Goal: Task Accomplishment & Management: Manage account settings

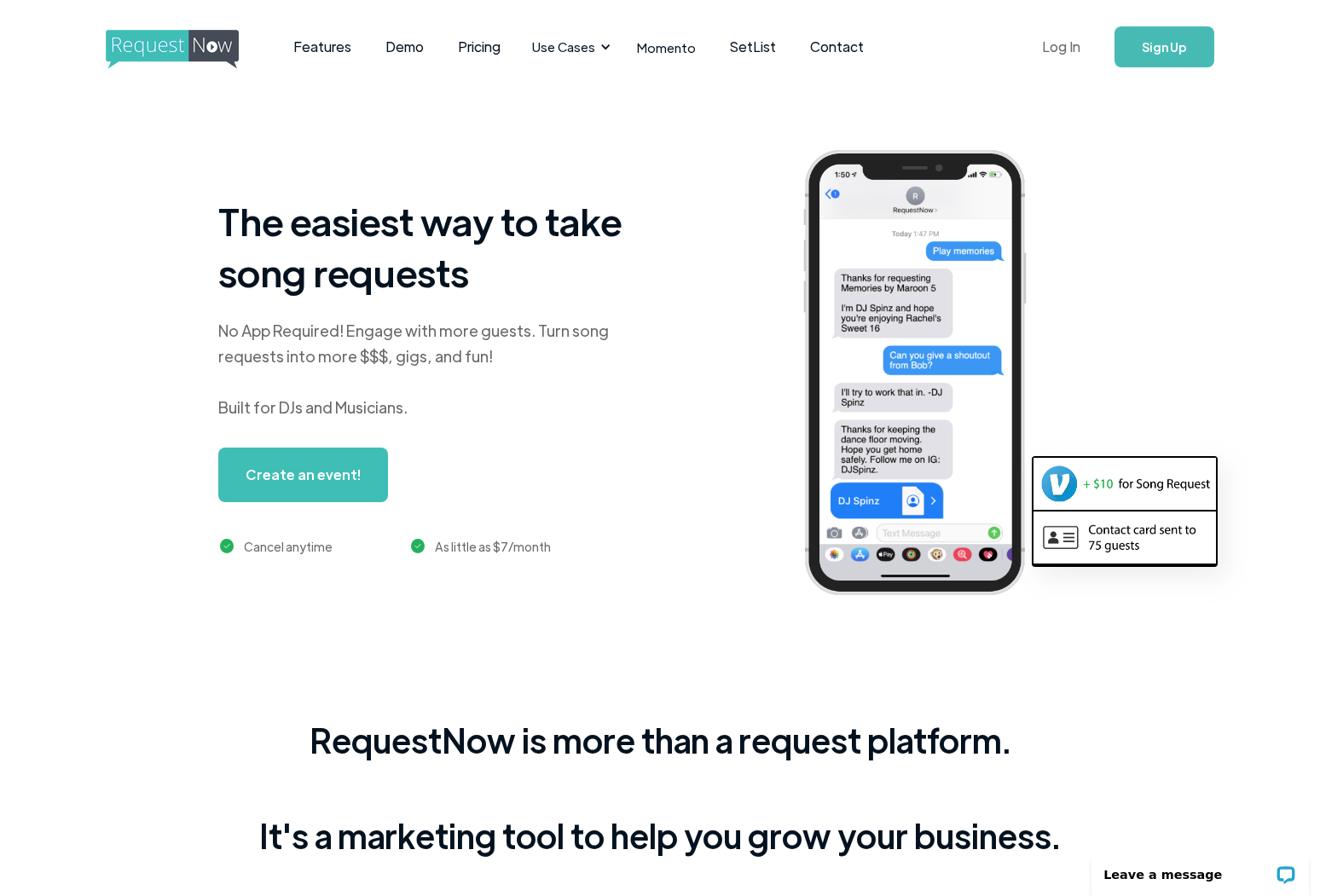
click at [1068, 52] on link "Log In" at bounding box center [1061, 46] width 73 height 60
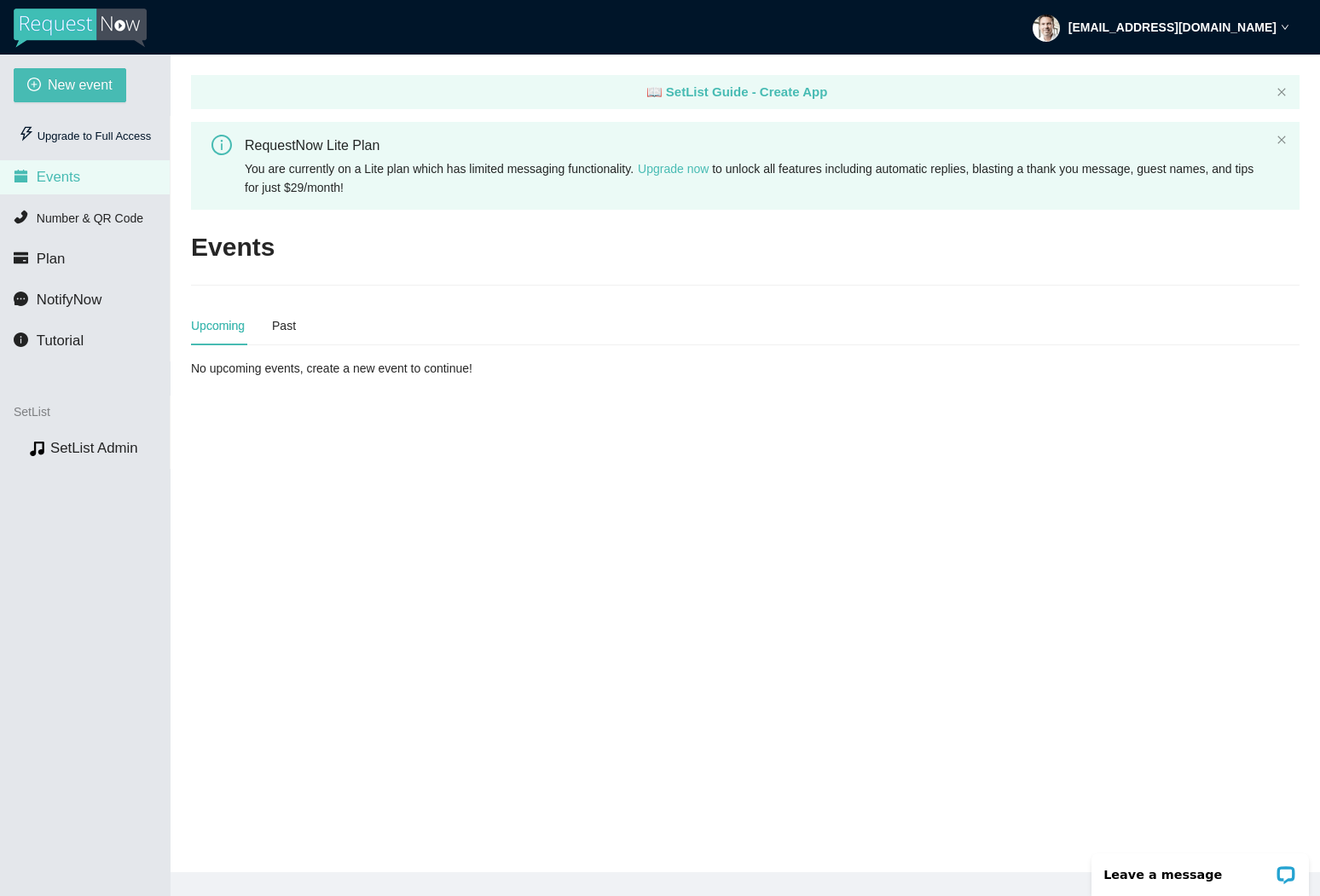
click at [1288, 26] on icon "down" at bounding box center [1285, 27] width 9 height 9
click at [1227, 74] on span "Profile" at bounding box center [1215, 74] width 125 height 18
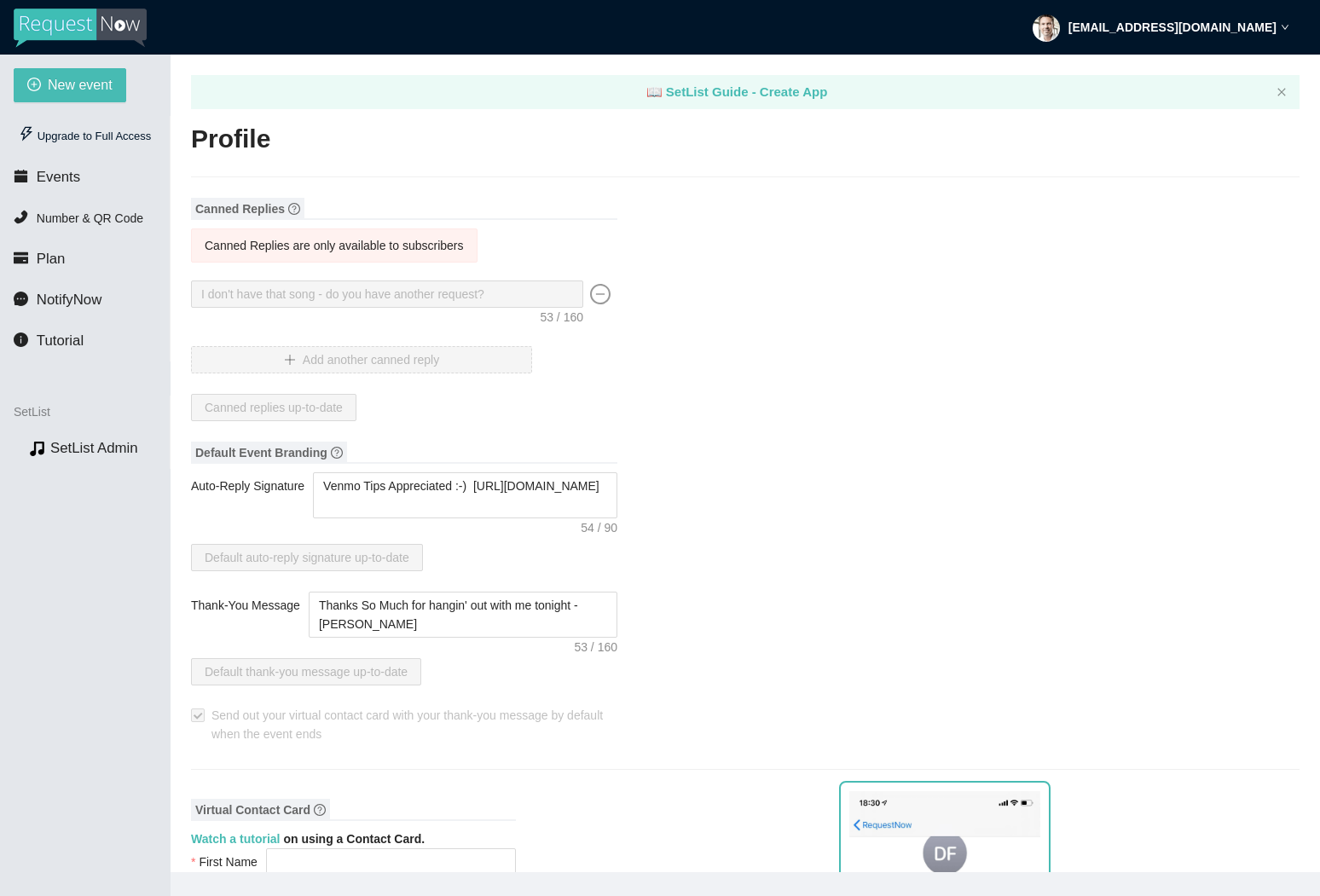
type input "[PERSON_NAME]"
type input "[PERSON_NAME] Music"
type input "Solo Cover Guitarist / Singer"
type input "PaulJamesRocks@icloud.com"
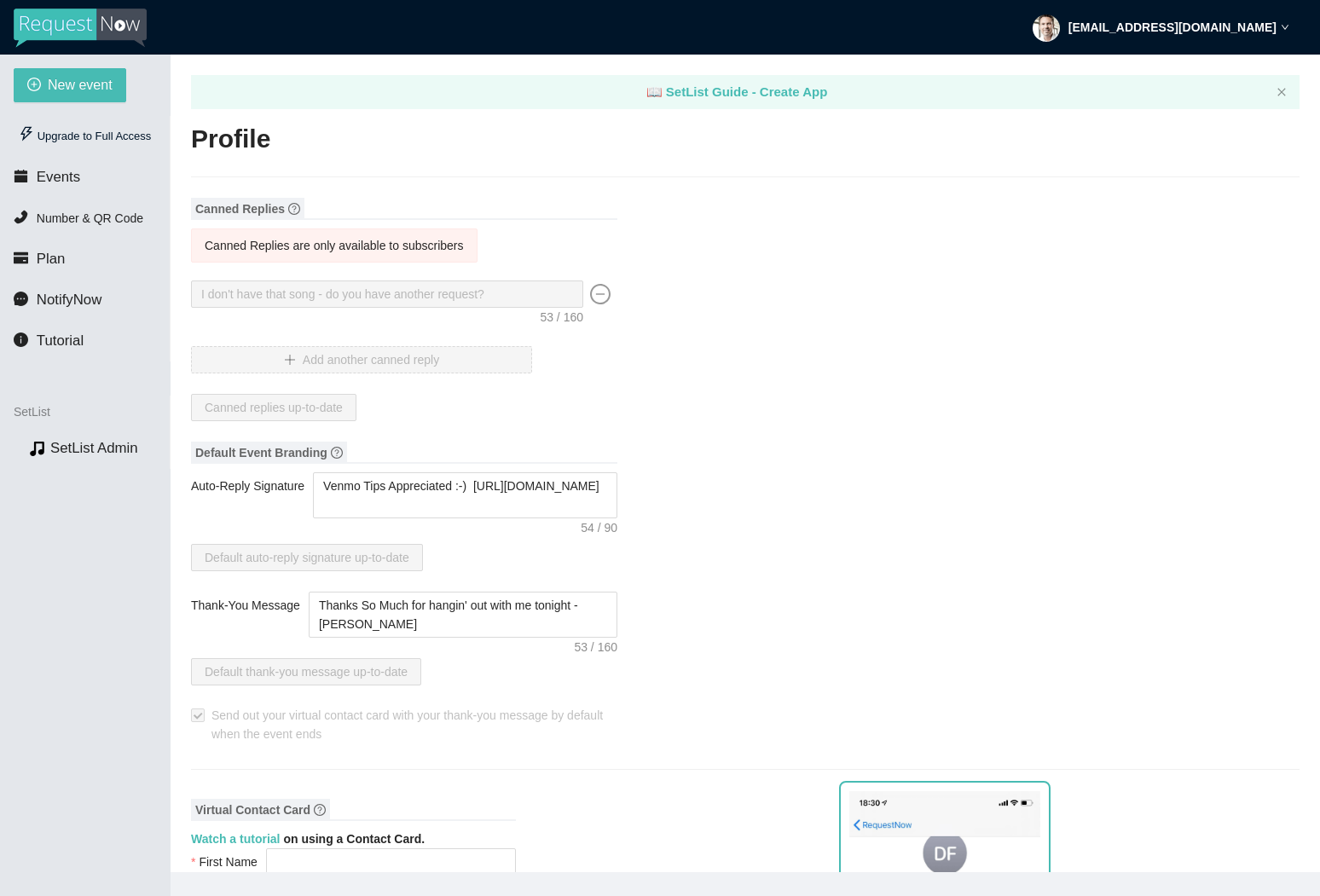
type input "https://PaulJamesRocks.com"
type input "(480) 225-1480"
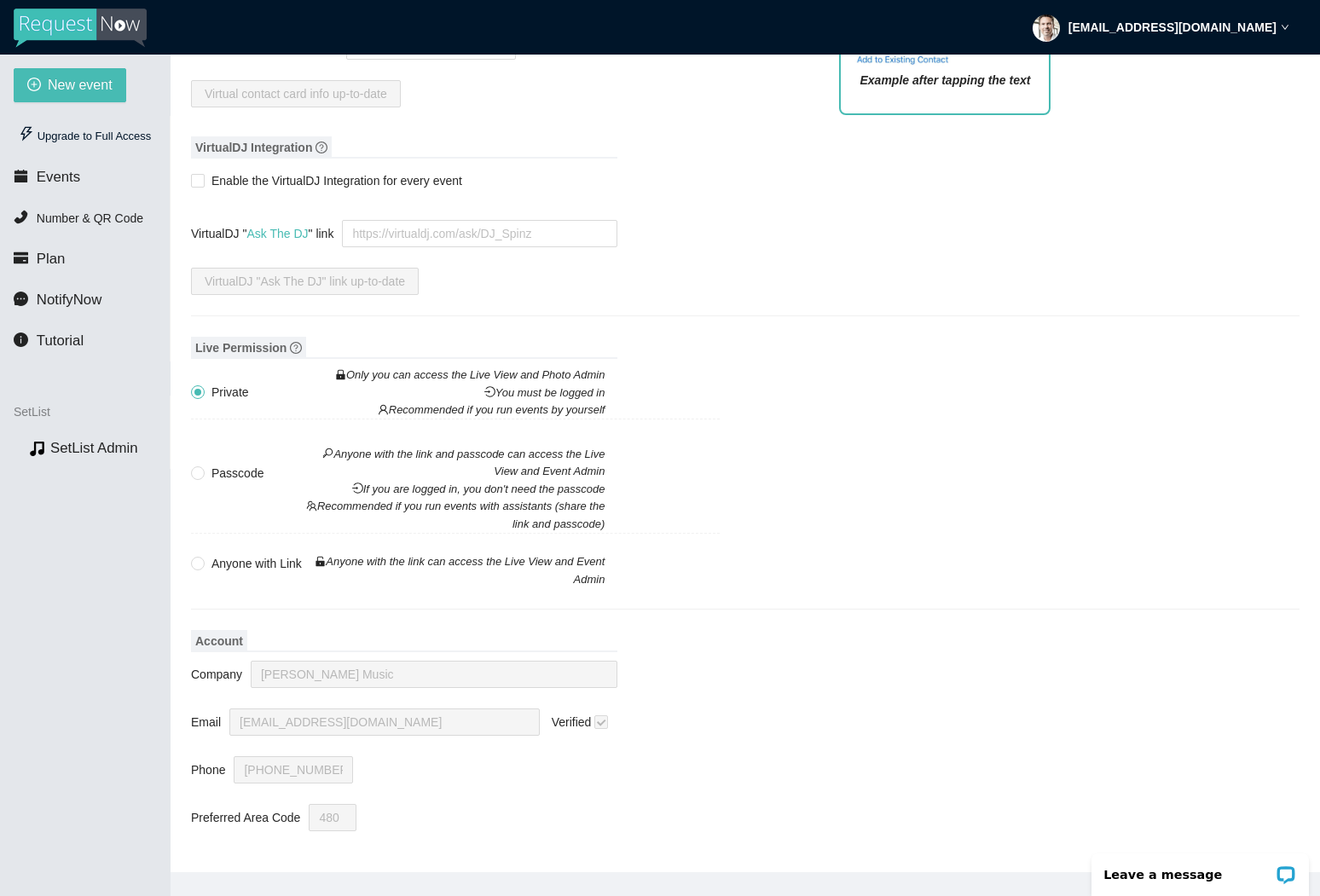
scroll to position [1111, 0]
click at [32, 254] on span "Plan" at bounding box center [39, 259] width 51 height 14
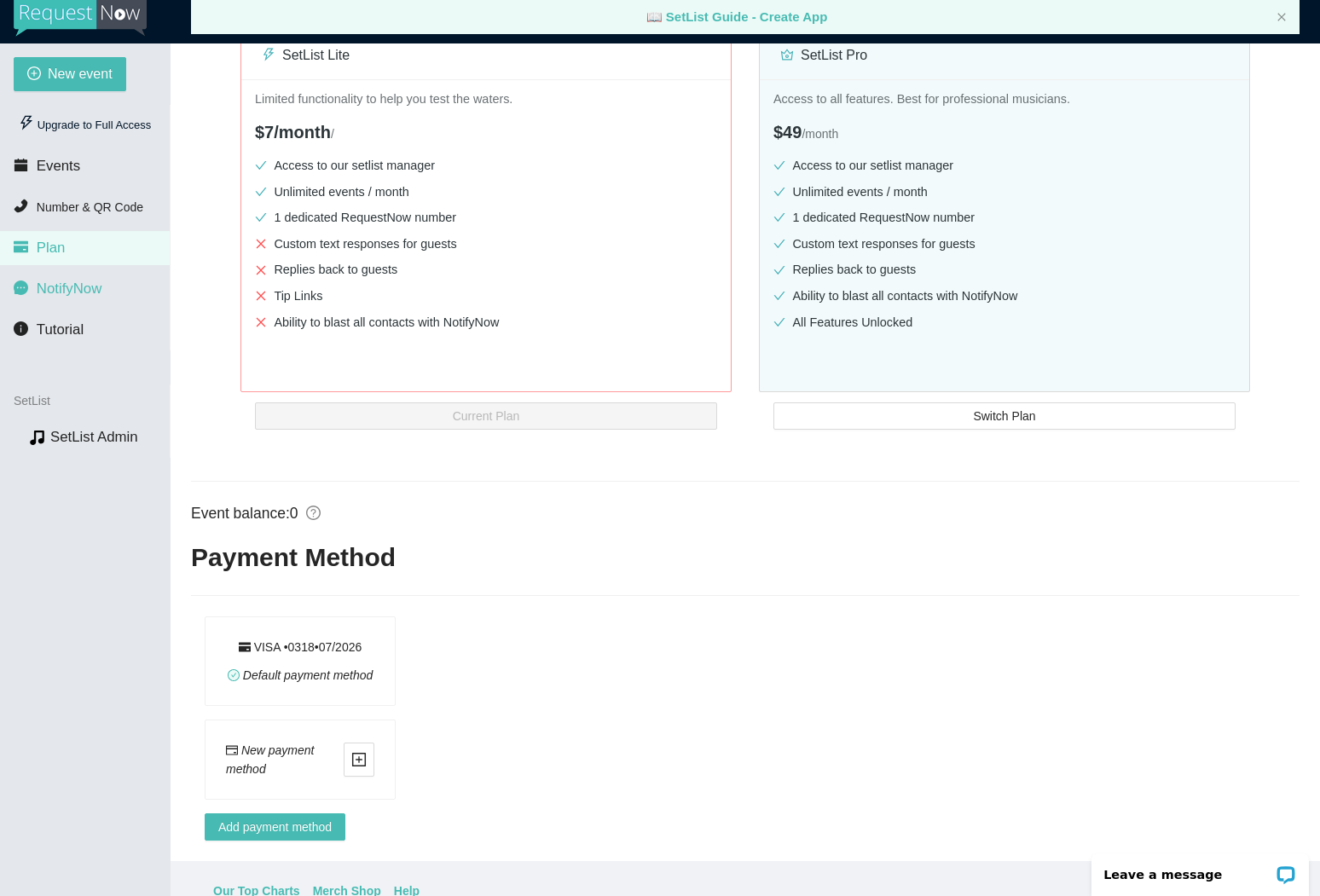
scroll to position [10, 0]
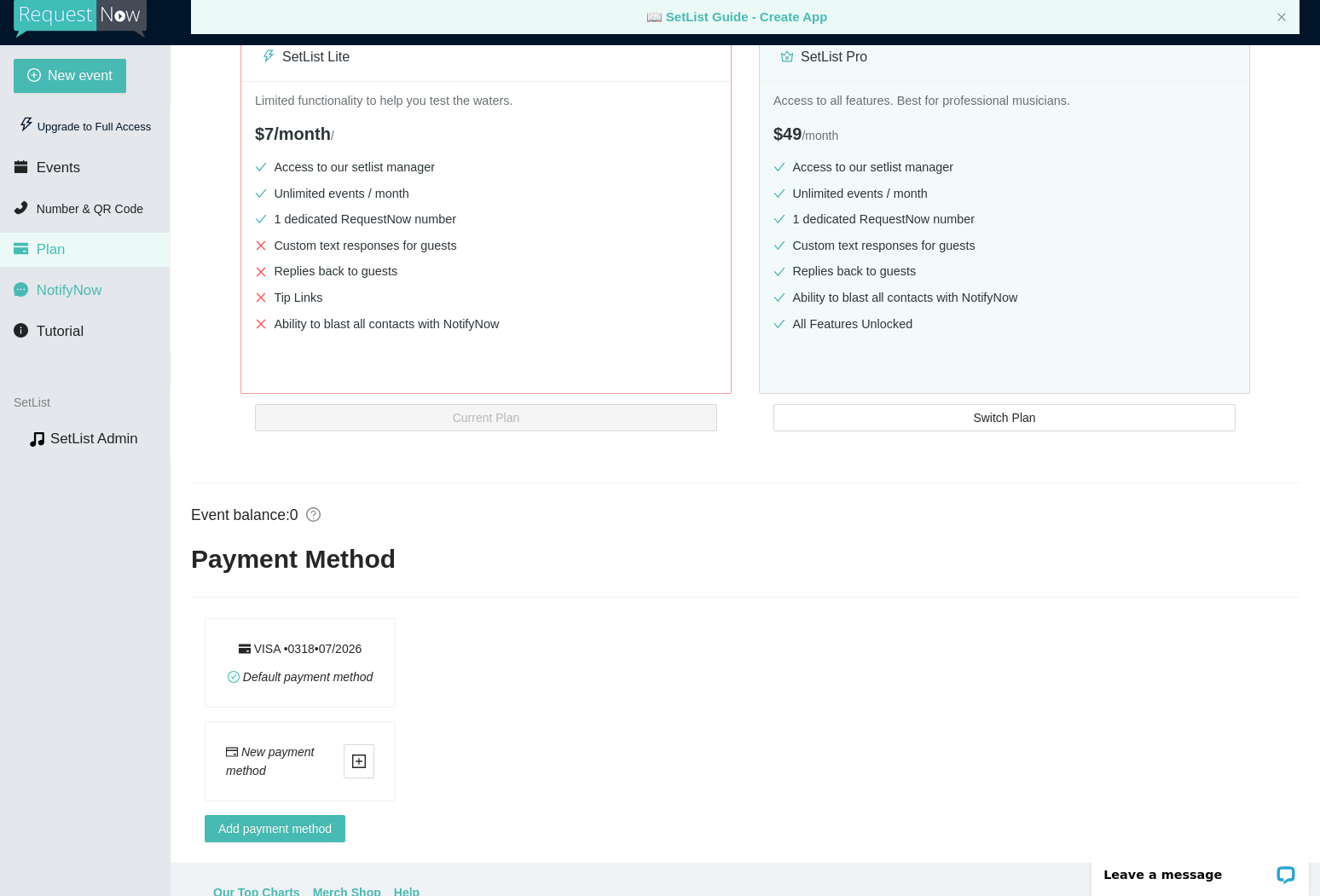
click at [67, 293] on span "NotifyNow" at bounding box center [69, 290] width 65 height 17
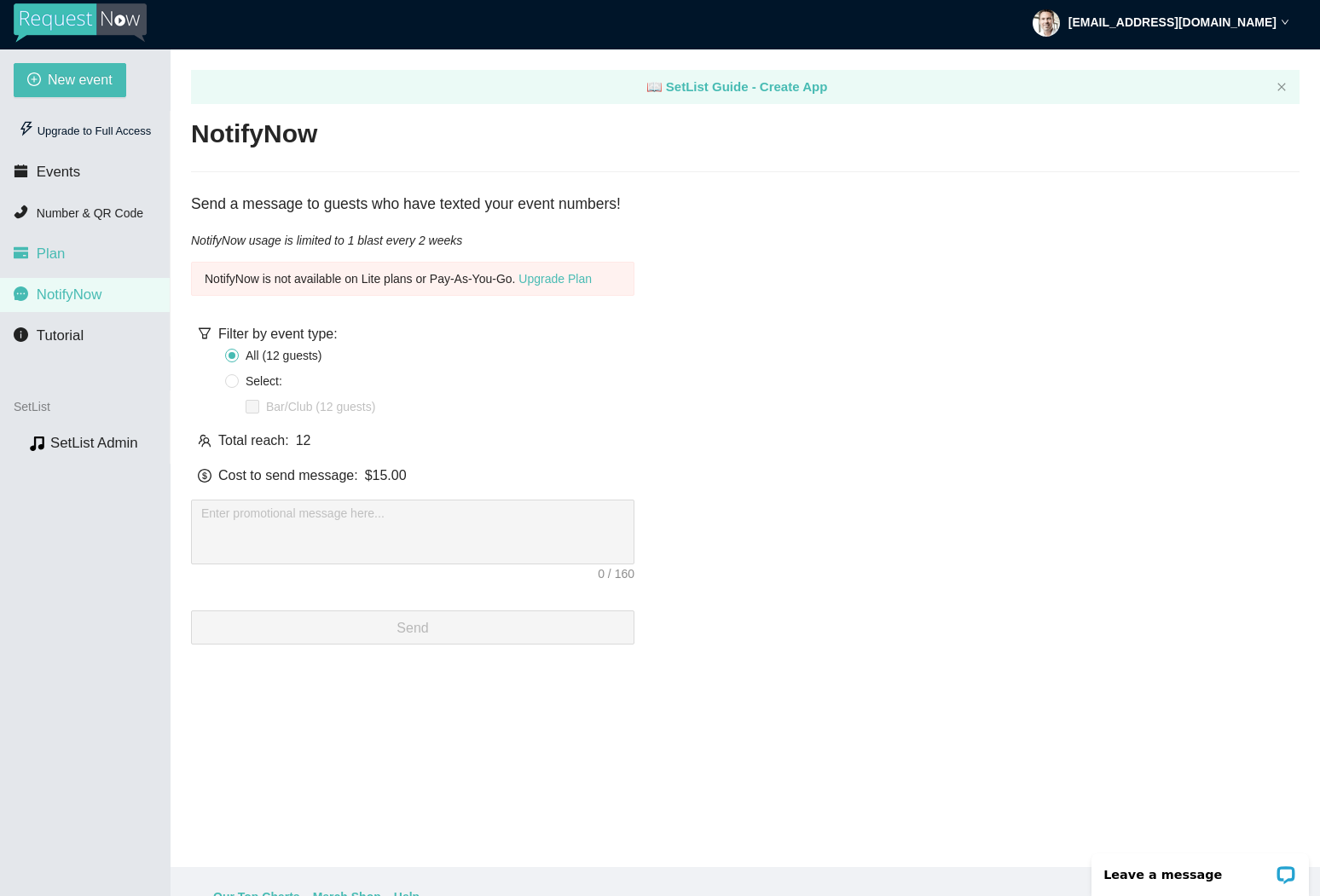
scroll to position [4, 1]
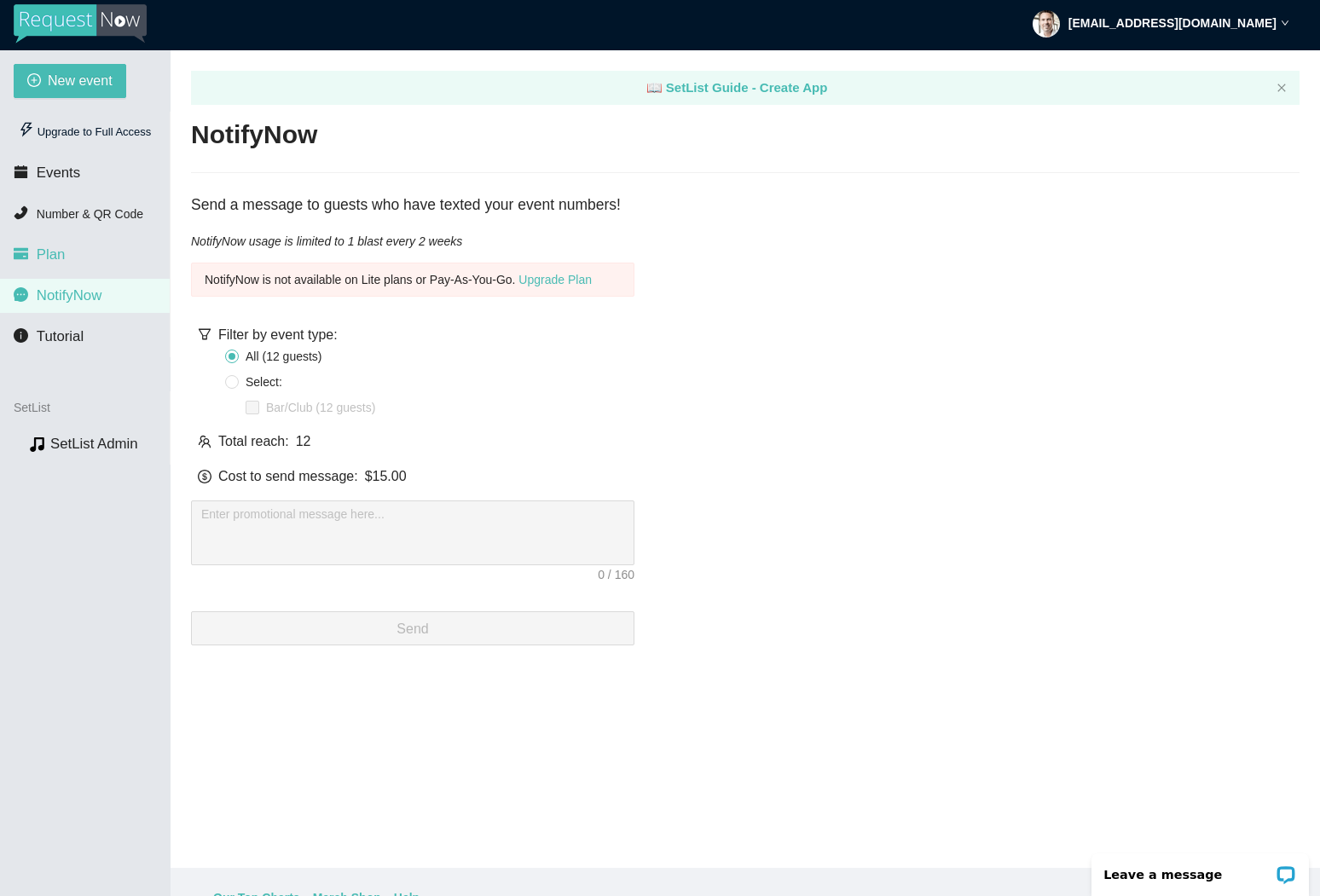
click at [64, 256] on li "Plan" at bounding box center [85, 255] width 170 height 34
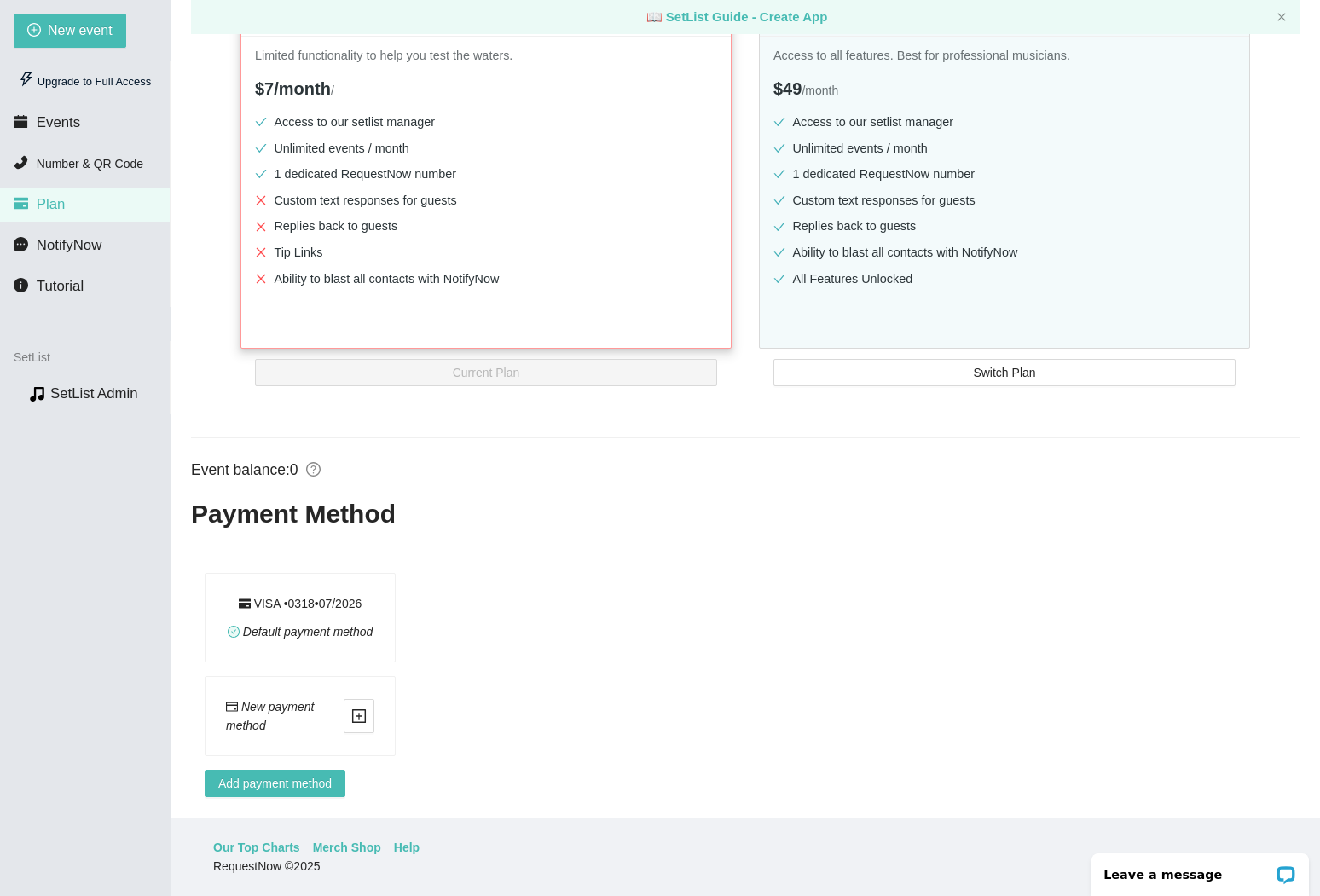
scroll to position [54, 0]
click at [1134, 872] on p "Leave a message" at bounding box center [1189, 875] width 169 height 14
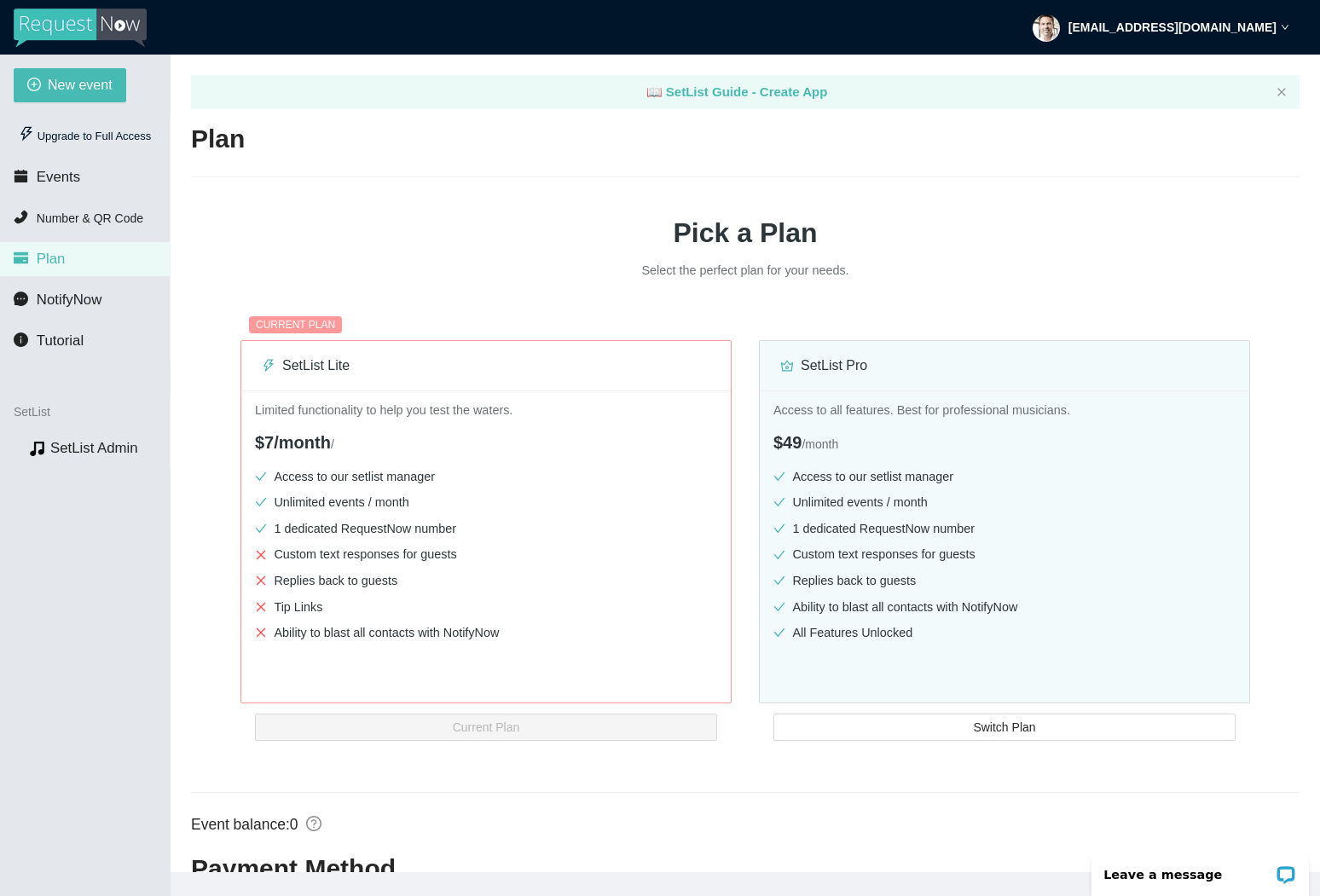
scroll to position [0, 0]
click at [1285, 24] on icon "down" at bounding box center [1285, 27] width 9 height 9
click at [1281, 94] on icon "close" at bounding box center [1281, 92] width 11 height 10
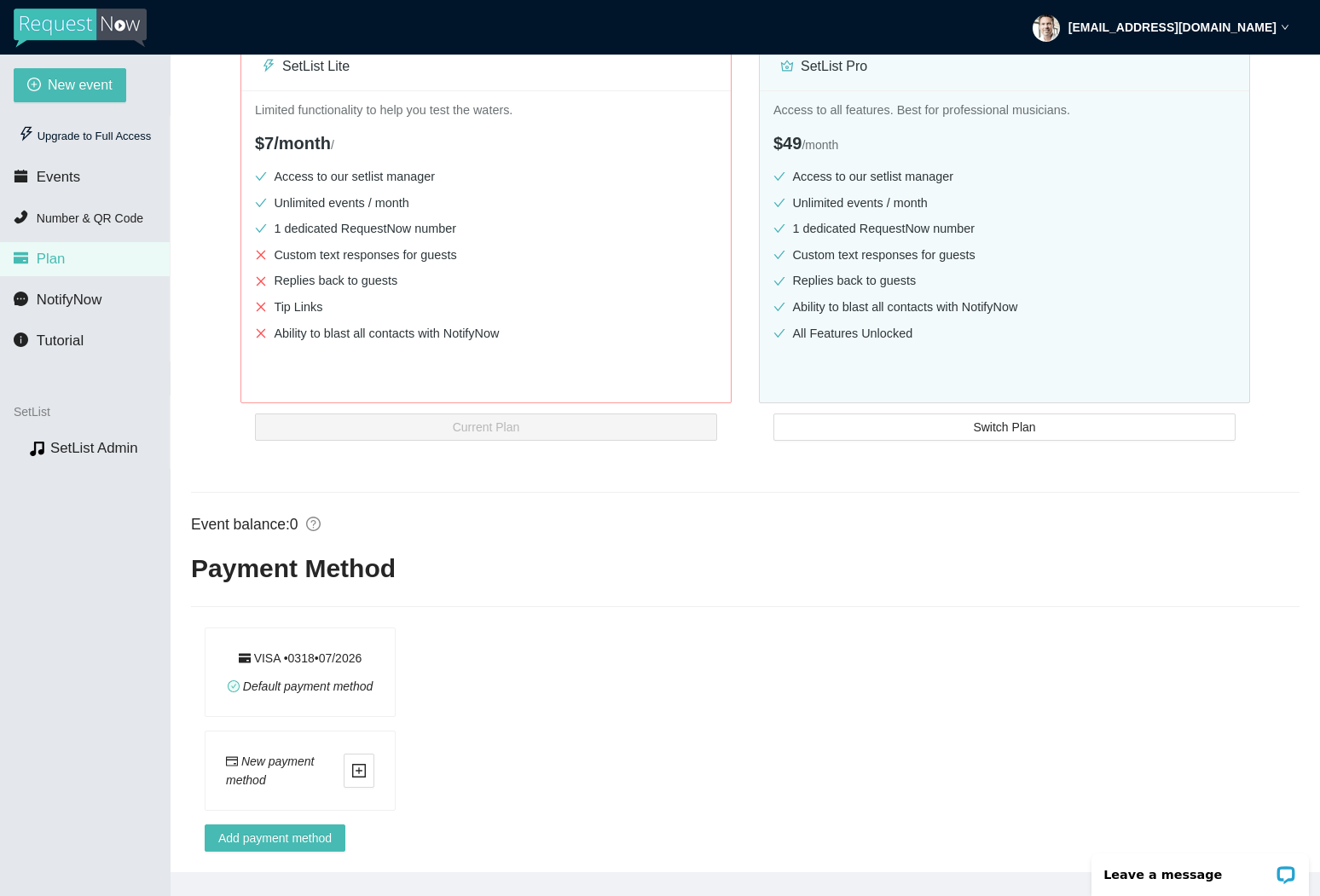
scroll to position [291, 0]
click at [299, 679] on span "Default payment method" at bounding box center [308, 686] width 130 height 14
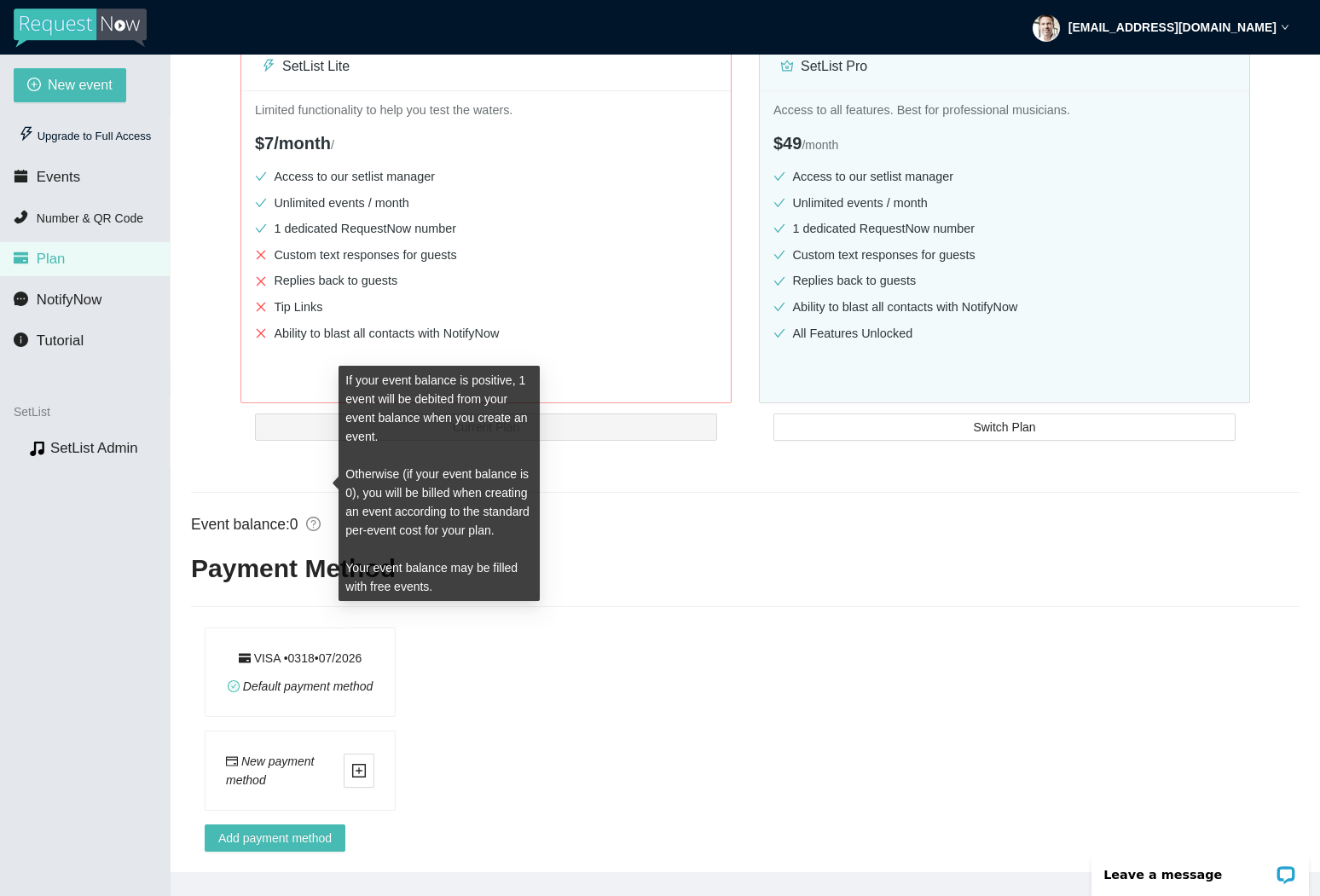
click at [314, 516] on icon "question-circle" at bounding box center [314, 524] width 16 height 16
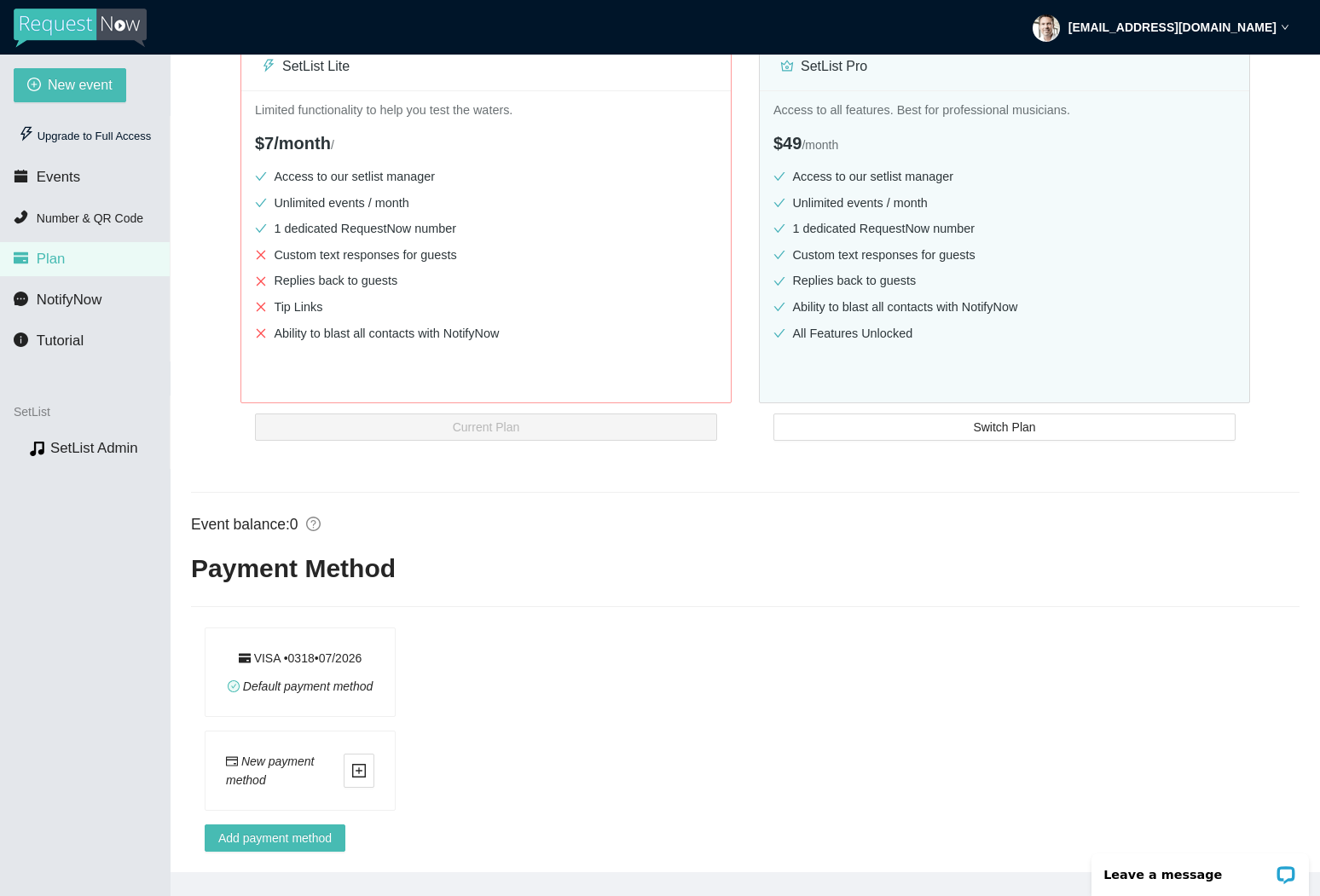
scroll to position [0, 0]
click at [81, 18] on img at bounding box center [81, 28] width 133 height 39
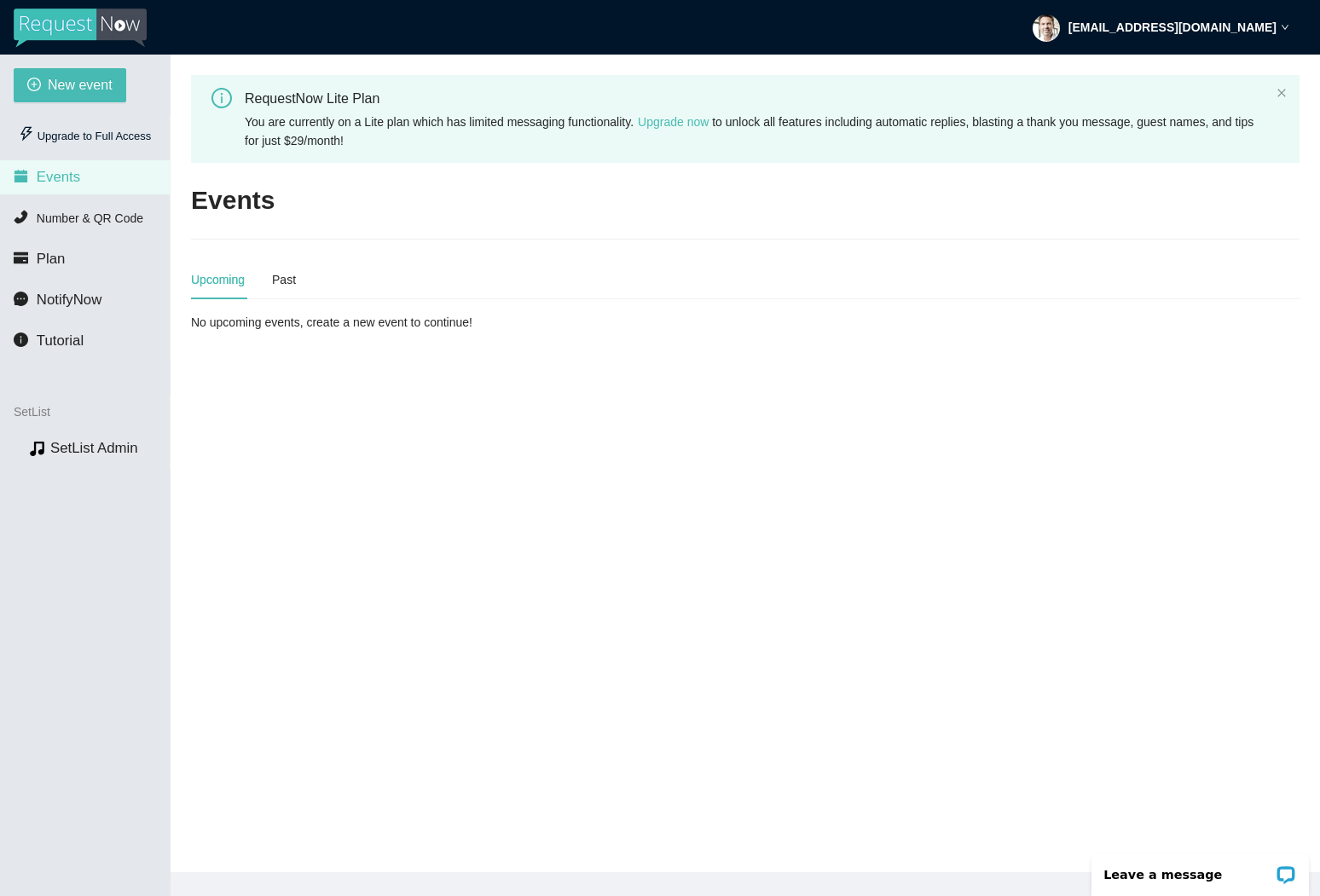
click at [81, 18] on img at bounding box center [81, 28] width 133 height 39
click at [1277, 94] on icon "close" at bounding box center [1281, 93] width 11 height 10
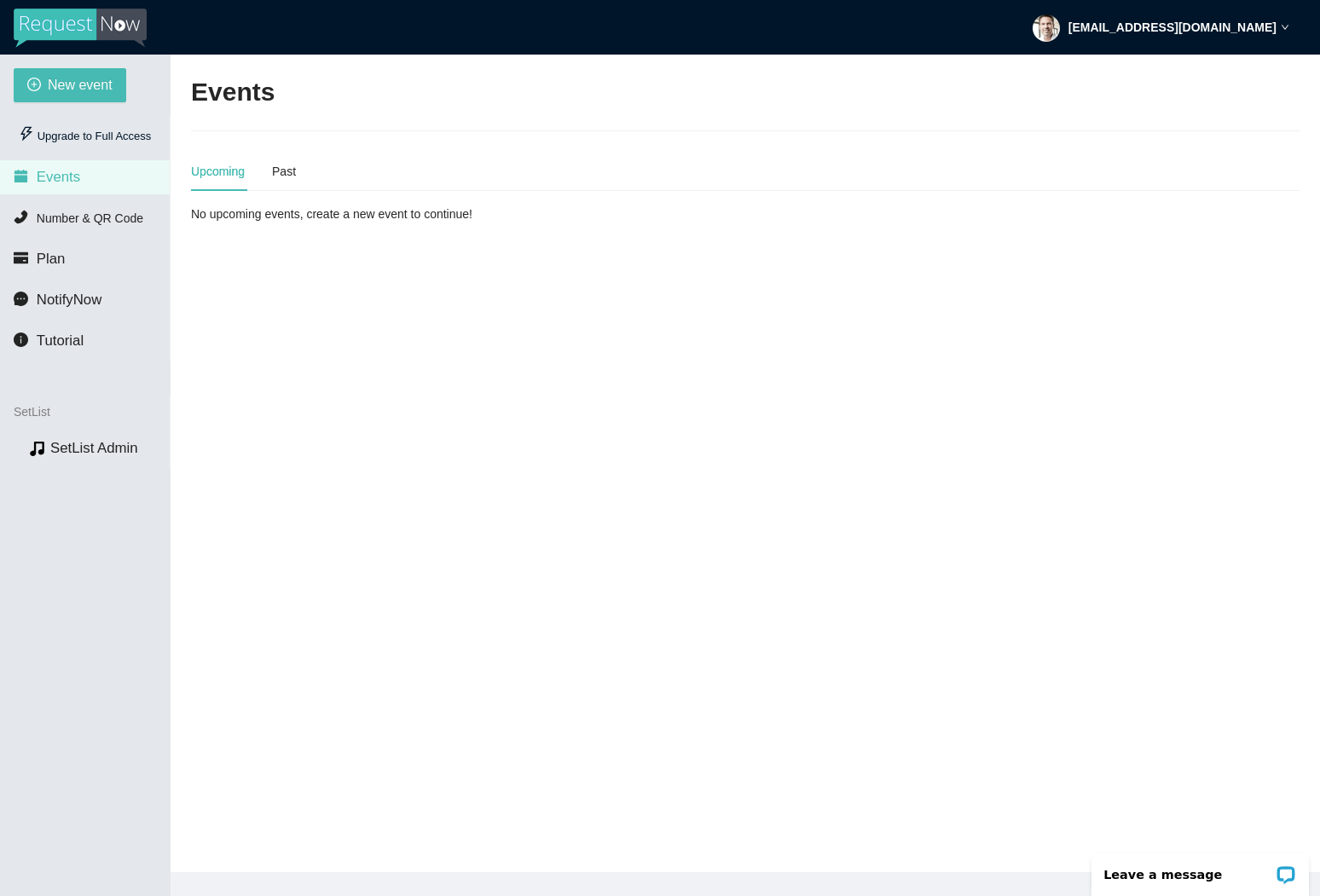
click at [1255, 27] on strong "howalt@me.com" at bounding box center [1173, 27] width 208 height 14
click at [830, 385] on main "Events Upcoming Past No upcoming events, create a new event to continue!" at bounding box center [745, 463] width 1149 height 817
click at [74, 255] on li "Plan" at bounding box center [85, 259] width 170 height 34
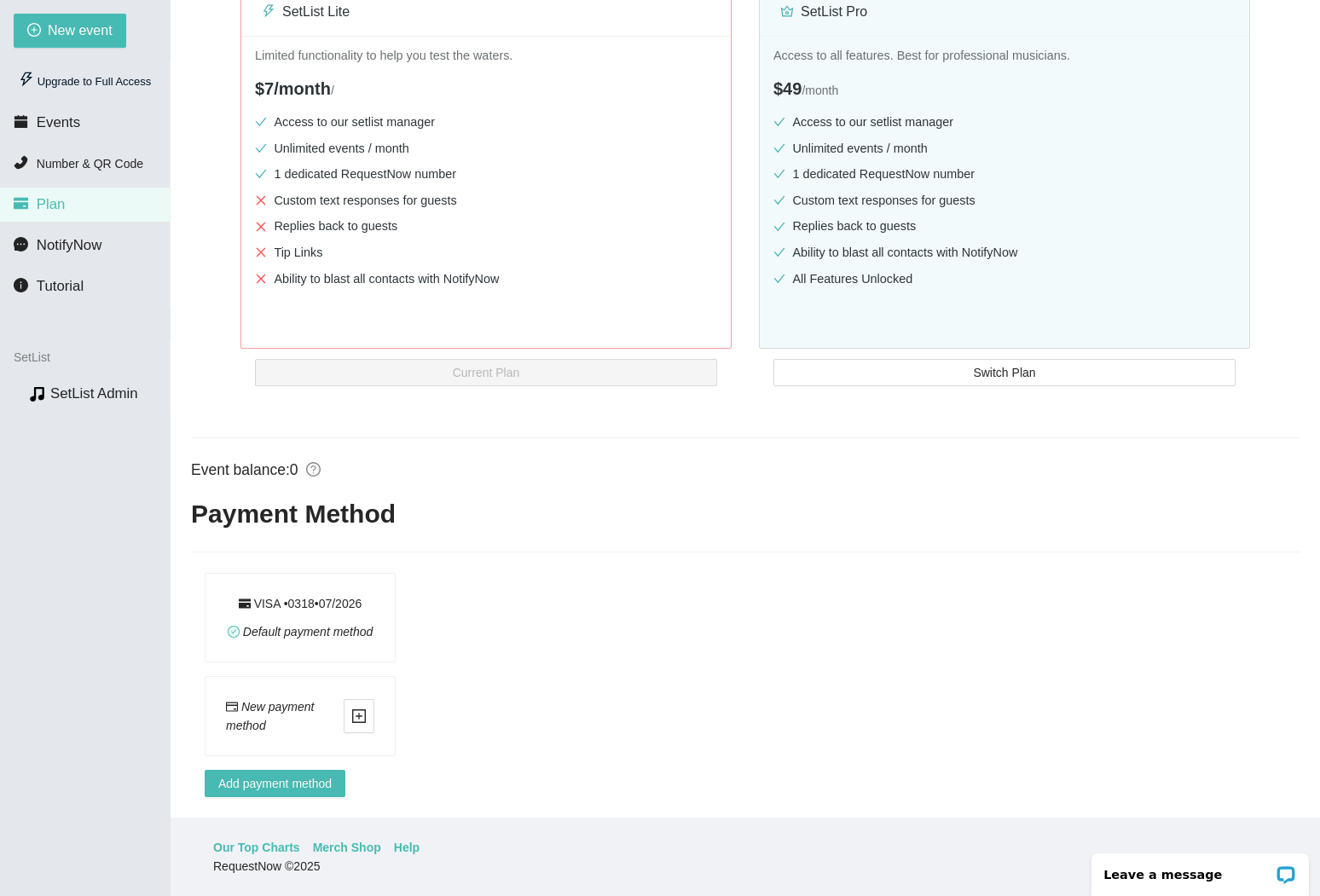
scroll to position [54, 0]
click at [416, 847] on link "Help" at bounding box center [406, 847] width 25 height 18
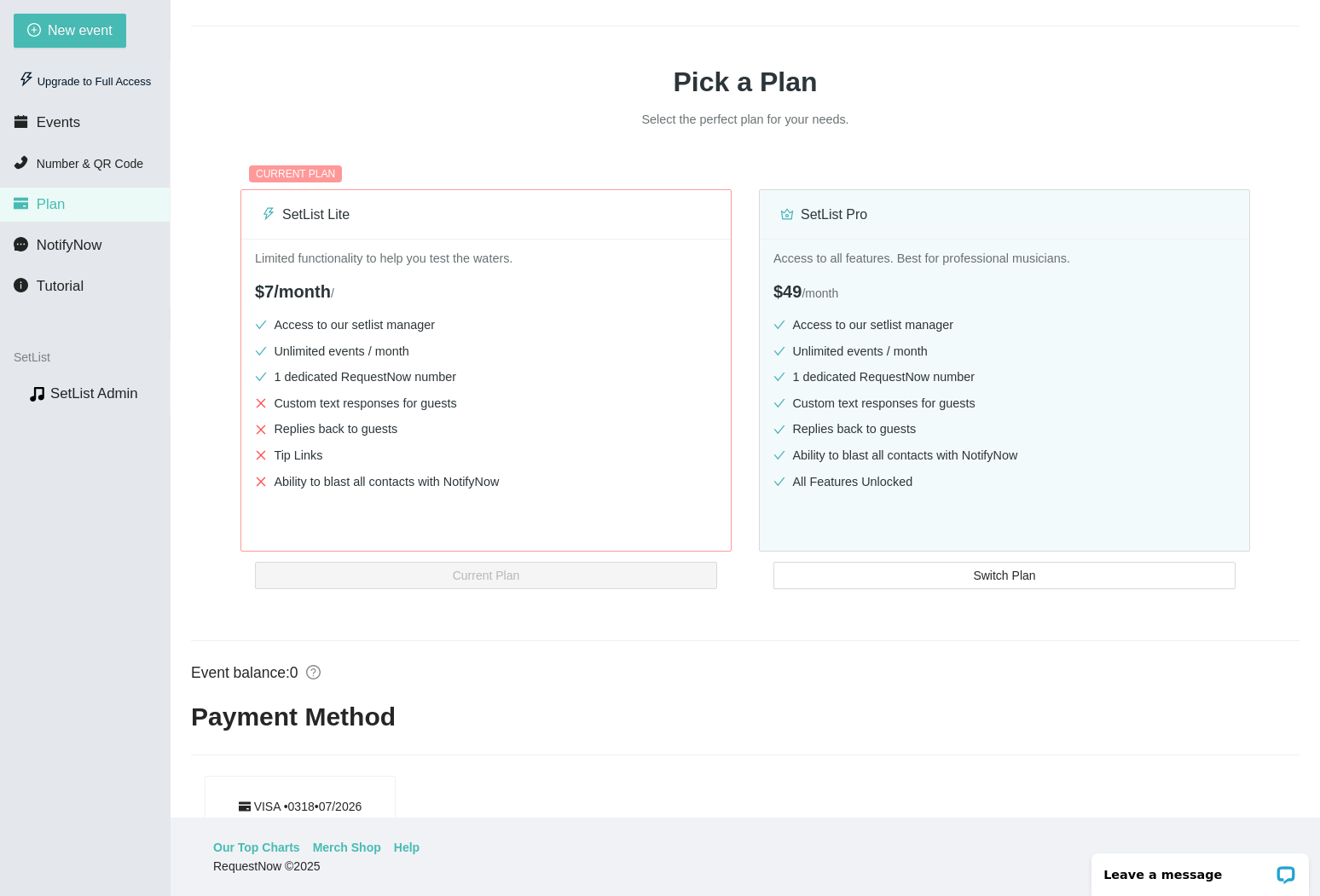
scroll to position [55, 0]
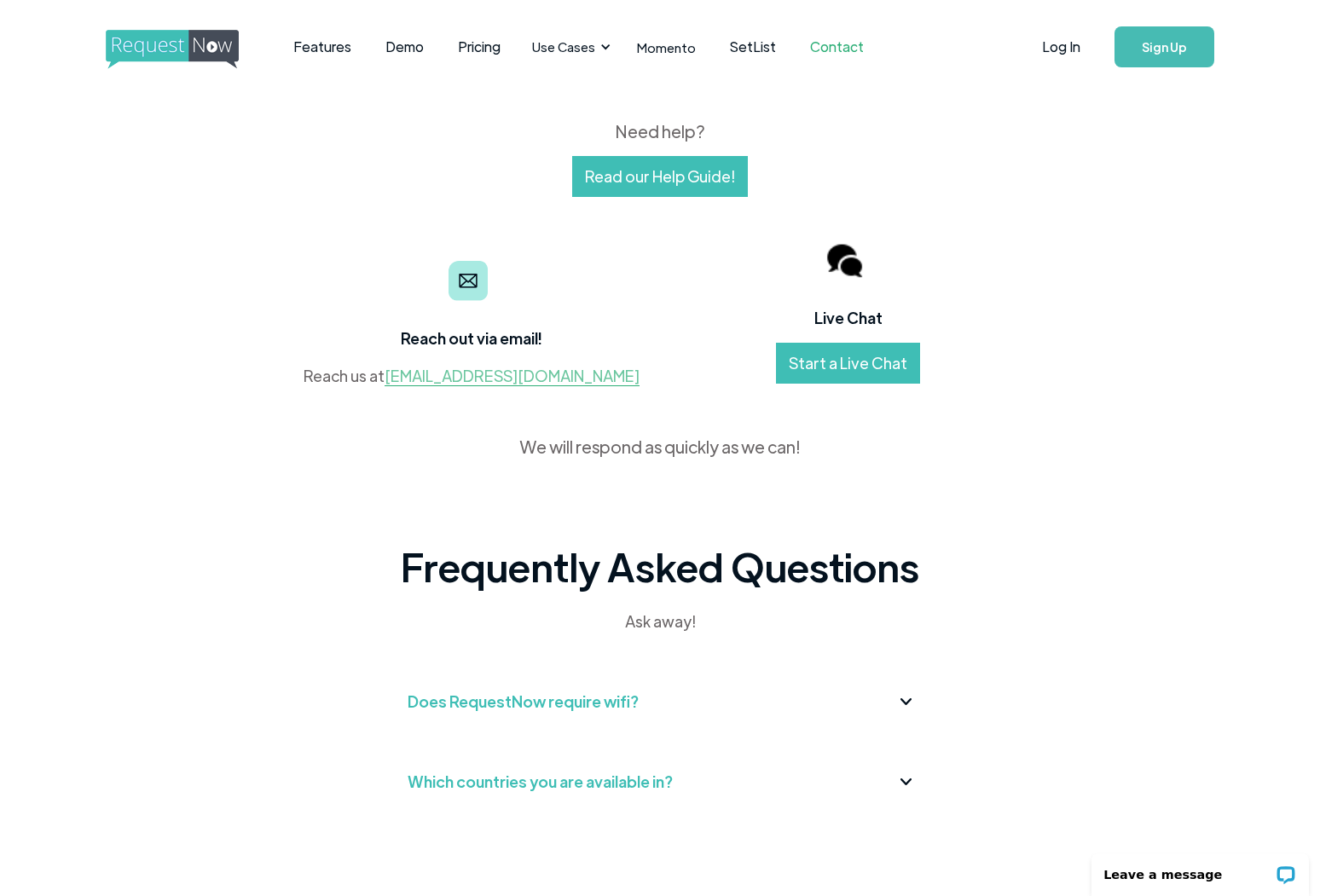
click at [520, 374] on link "contact@requestnow.io" at bounding box center [511, 375] width 255 height 20
